Goal: Information Seeking & Learning: Find specific page/section

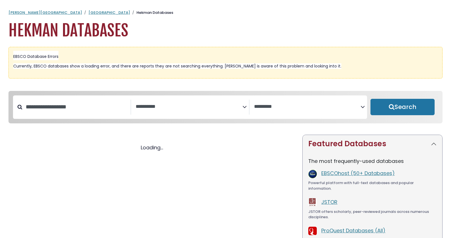
select select "Database Subject Filter"
select select "Database Vendors Filter"
select select "Database Subject Filter"
select select "Database Vendors Filter"
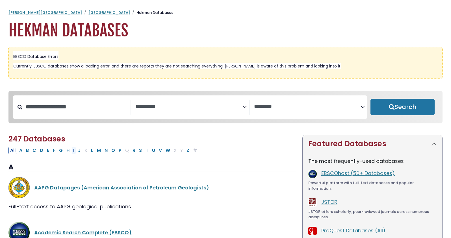
click at [71, 151] on button "I" at bounding box center [73, 150] width 5 height 7
select select "Database Subject Filter"
select select "Database Vendors Filter"
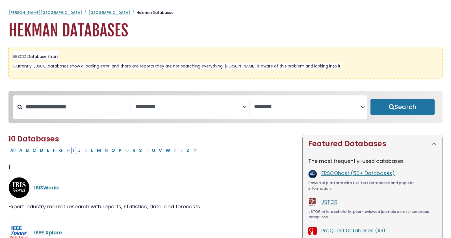
click at [149, 112] on span "Search filters" at bounding box center [189, 107] width 107 height 15
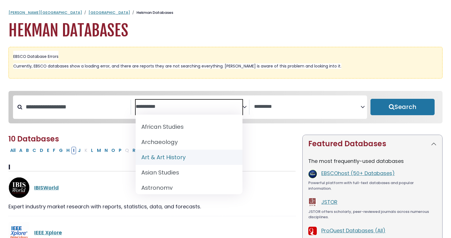
scroll to position [85, 0]
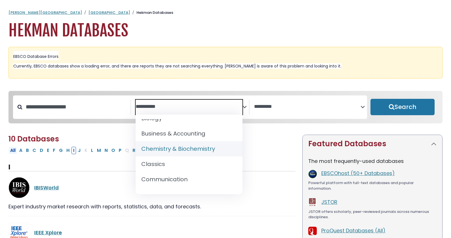
click at [13, 151] on button "All" at bounding box center [12, 150] width 9 height 7
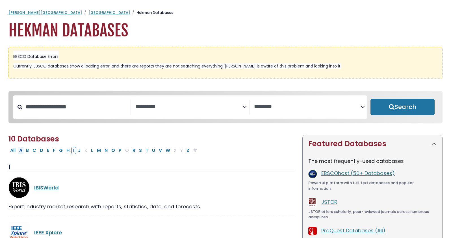
select select "Database Subject Filter"
select select "Database Vendors Filter"
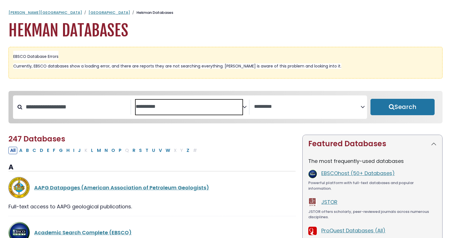
click at [200, 104] on textarea "Search" at bounding box center [189, 107] width 107 height 6
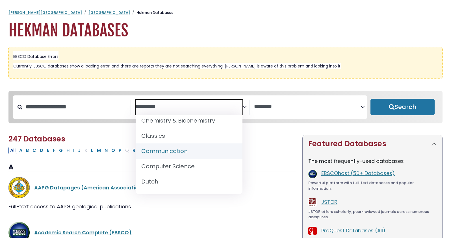
scroll to position [170, 0]
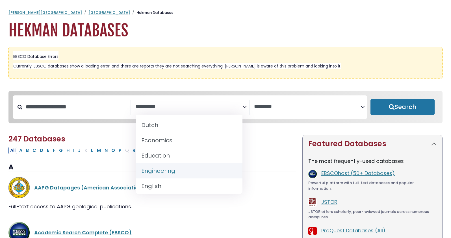
drag, startPoint x: 162, startPoint y: 141, endPoint x: 162, endPoint y: 170, distance: 29.1
select select "*****"
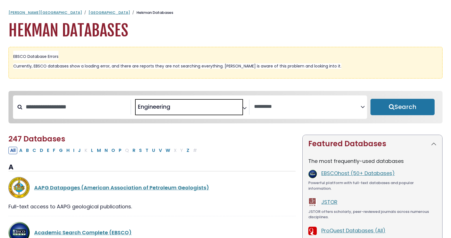
scroll to position [99, 0]
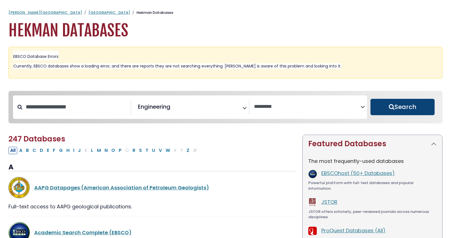
click at [393, 108] on button "Search" at bounding box center [402, 107] width 64 height 16
select select "Database Vendors Filter"
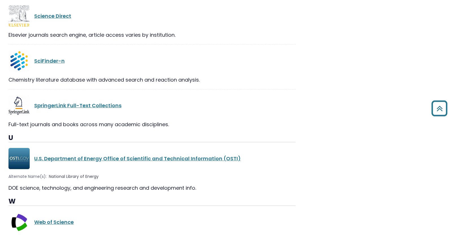
scroll to position [498, 0]
